Goal: Information Seeking & Learning: Check status

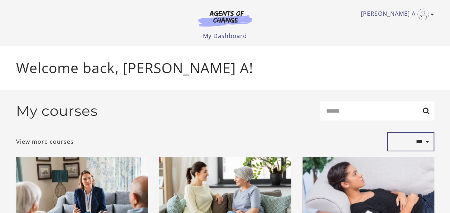
click at [394, 150] on select "**********" at bounding box center [410, 141] width 47 height 19
click at [370, 145] on div "**********" at bounding box center [225, 141] width 418 height 19
